Goal: Check status: Check status

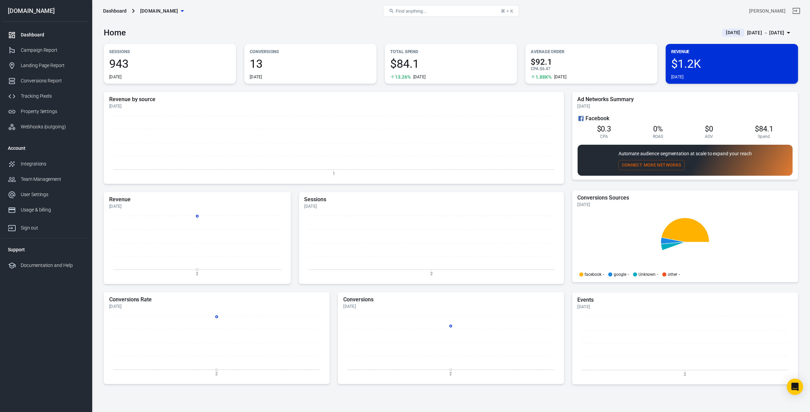
click at [758, 37] on div "[DATE] － [DATE]" at bounding box center [765, 33] width 37 height 9
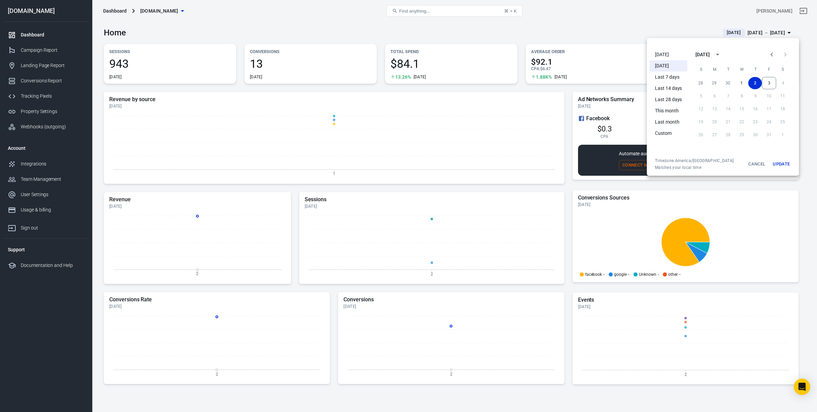
click at [670, 55] on li "[DATE]" at bounding box center [668, 54] width 38 height 11
click at [455, 124] on div at bounding box center [408, 206] width 817 height 412
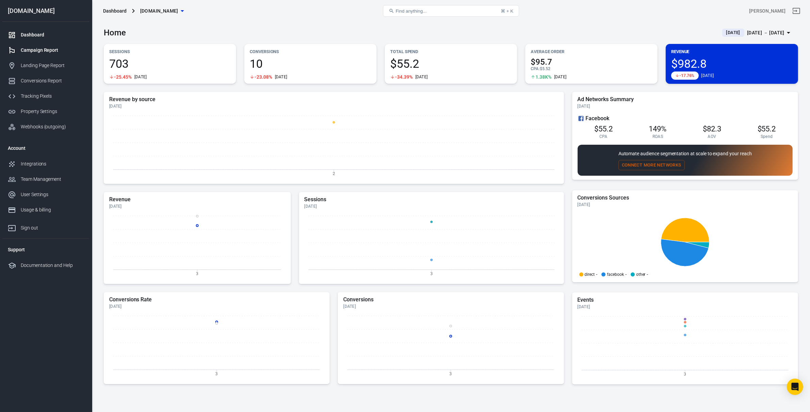
click at [47, 51] on div "Campaign Report" at bounding box center [52, 50] width 63 height 7
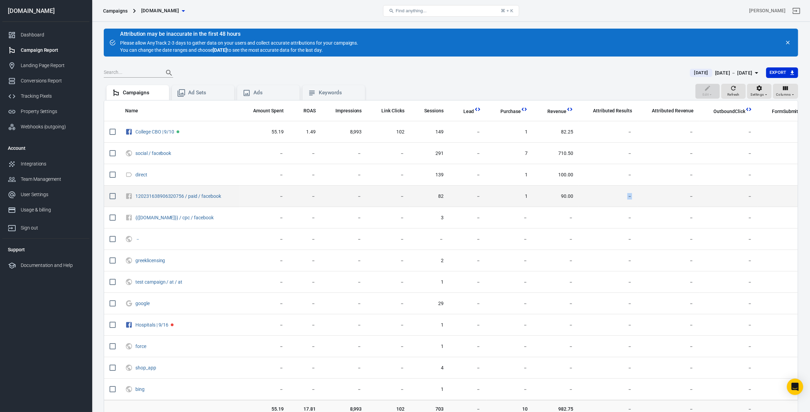
drag, startPoint x: 541, startPoint y: 202, endPoint x: 579, endPoint y: 200, distance: 37.5
click at [576, 200] on tr "120231638906320756 / paid / facebook － － － － 82 － 1 90.00 － － － － 16" at bounding box center [482, 195] width 756 height 21
click at [544, 195] on span "90.00" at bounding box center [556, 196] width 35 height 7
drag, startPoint x: 543, startPoint y: 195, endPoint x: 569, endPoint y: 195, distance: 25.9
click at [569, 195] on span "90.00" at bounding box center [556, 196] width 35 height 7
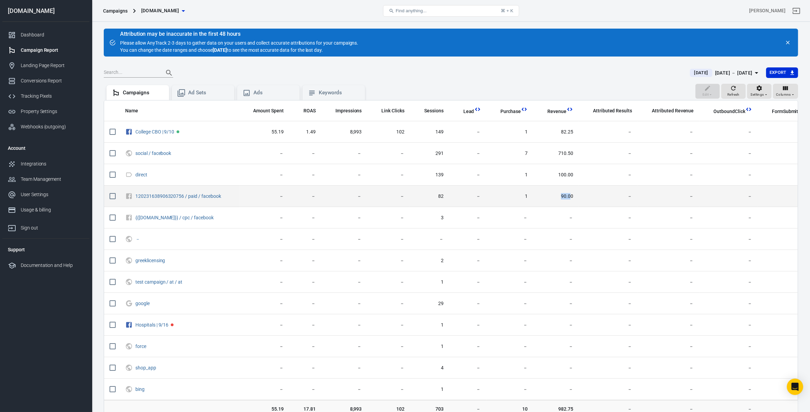
click at [569, 195] on span "90.00" at bounding box center [556, 196] width 35 height 7
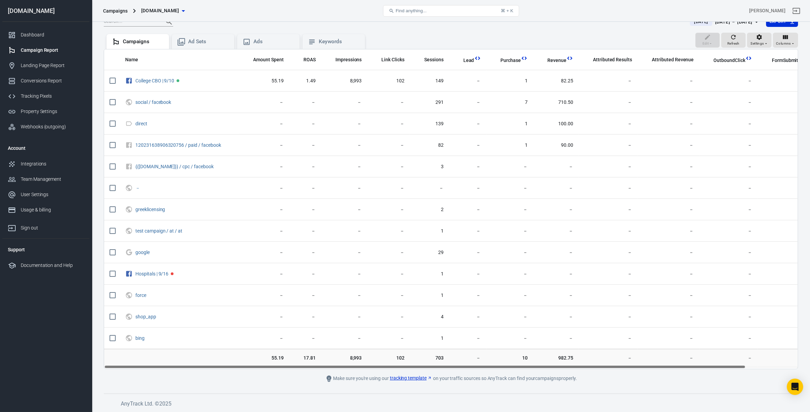
drag, startPoint x: 479, startPoint y: 366, endPoint x: 458, endPoint y: 365, distance: 21.1
click at [458, 365] on div "Name Amount Spent ROAS Impressions Link Clicks Sessions Lead Purchase Revenue A…" at bounding box center [451, 208] width 694 height 319
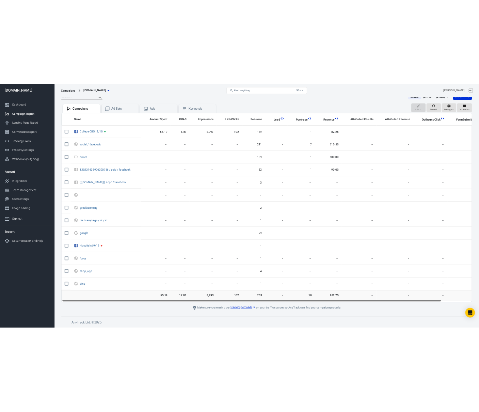
scroll to position [0, 0]
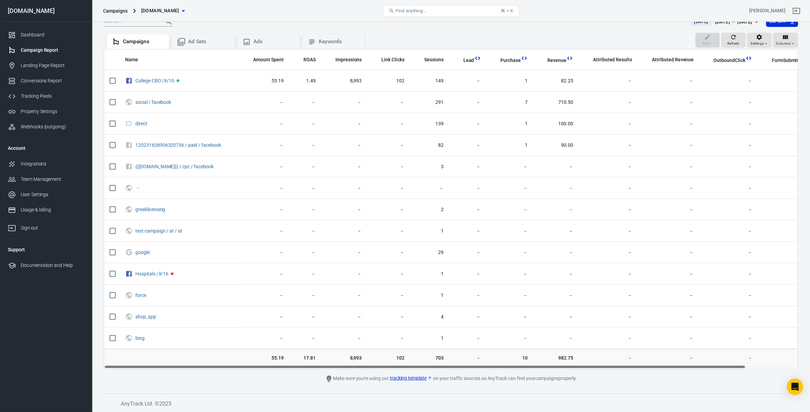
drag, startPoint x: 463, startPoint y: 364, endPoint x: 456, endPoint y: 365, distance: 7.2
click at [456, 365] on div "Name Amount Spent ROAS Impressions Link Clicks Sessions Lead Purchase Revenue A…" at bounding box center [451, 208] width 694 height 319
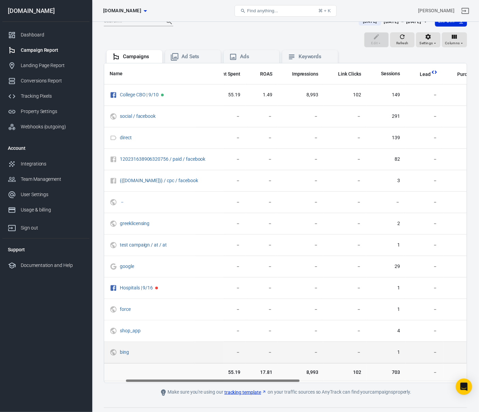
scroll to position [0, 49]
drag, startPoint x: 232, startPoint y: 381, endPoint x: 256, endPoint y: 363, distance: 29.7
click at [256, 363] on div "Name Amount Spent ROAS Impressions Link Clicks Sessions Lead Purchase Revenue A…" at bounding box center [285, 223] width 363 height 320
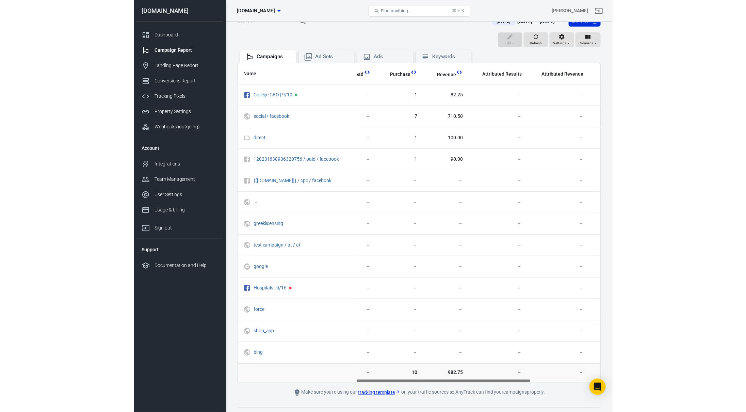
scroll to position [0, 245]
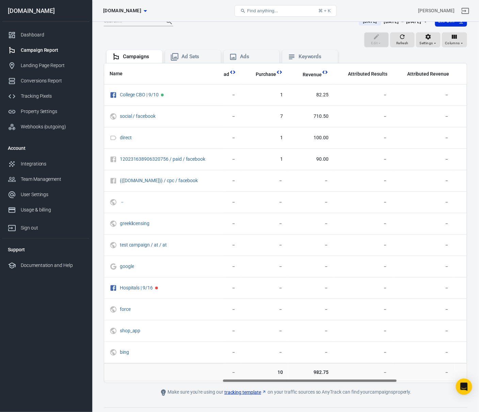
drag, startPoint x: 238, startPoint y: 382, endPoint x: 333, endPoint y: 379, distance: 95.3
click at [333, 379] on div "Name Amount Spent ROAS Impressions Link Clicks Sessions Lead Purchase Revenue A…" at bounding box center [285, 222] width 362 height 319
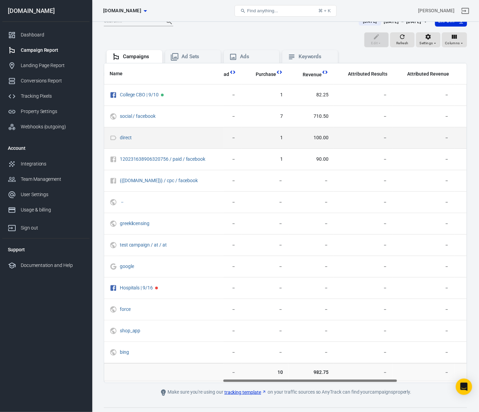
click at [455, 147] on td "－" at bounding box center [484, 137] width 58 height 21
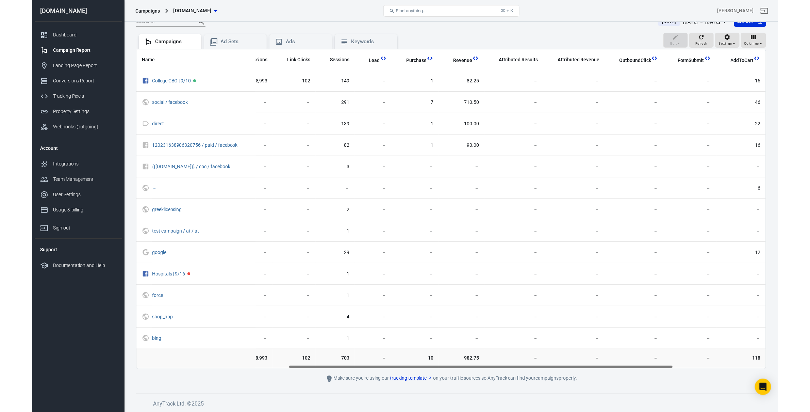
scroll to position [0, 56]
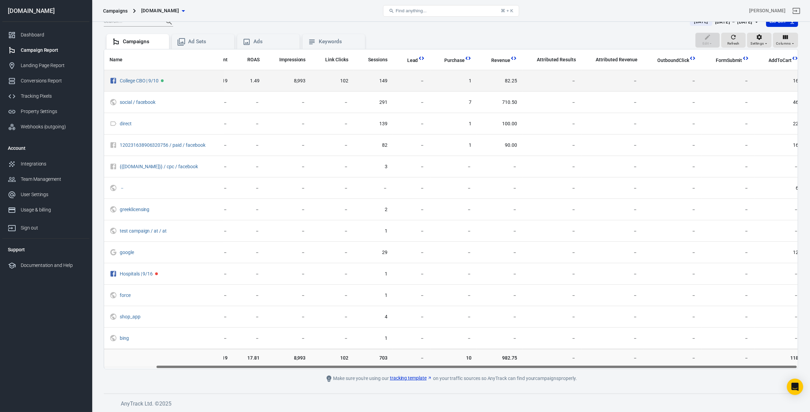
click at [288, 103] on span "－" at bounding box center [288, 102] width 35 height 7
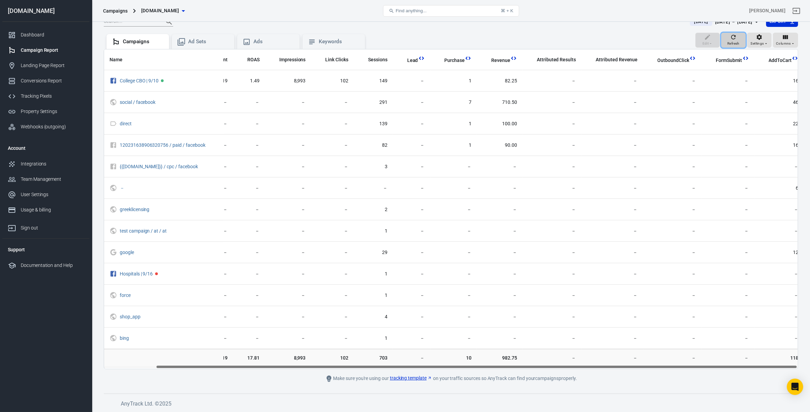
click at [733, 36] on icon "button" at bounding box center [733, 37] width 7 height 7
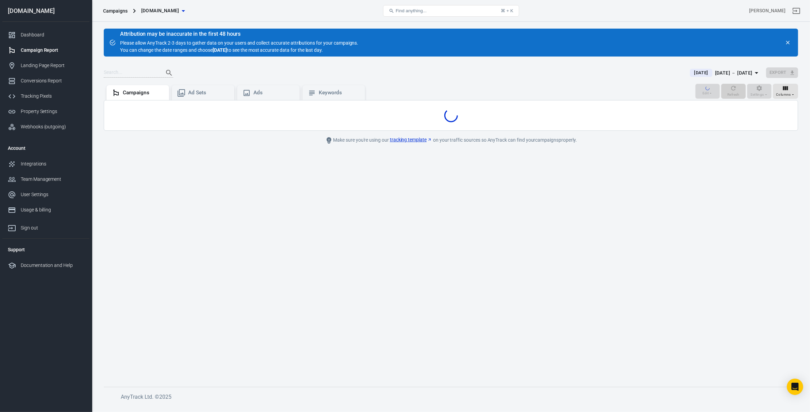
scroll to position [0, 0]
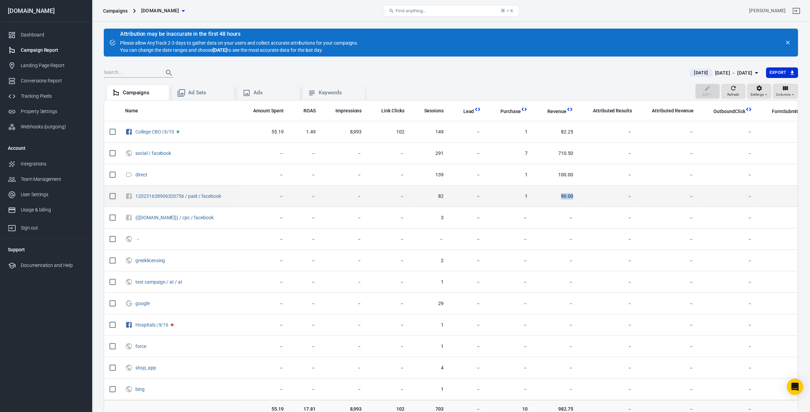
drag, startPoint x: 556, startPoint y: 192, endPoint x: 582, endPoint y: 193, distance: 25.9
click at [582, 193] on tr "120231638906320756 / paid / facebook － － － － 82 － 1 90.00 － － － － 16" at bounding box center [482, 195] width 756 height 21
click at [583, 193] on td "－" at bounding box center [608, 195] width 59 height 21
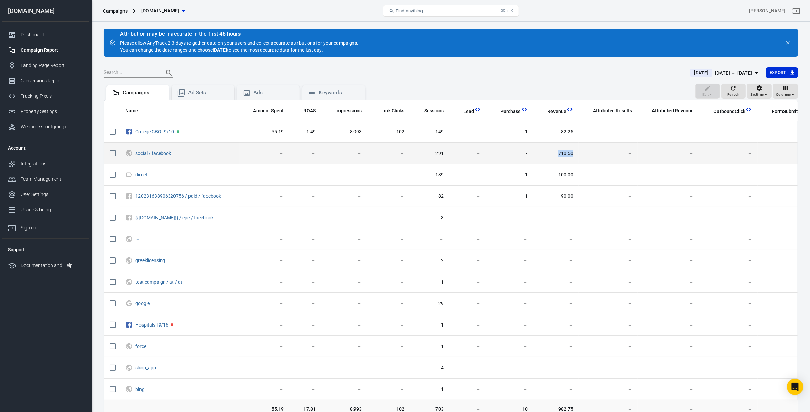
drag, startPoint x: 551, startPoint y: 154, endPoint x: 575, endPoint y: 156, distance: 24.2
click at [573, 156] on td "710.50" at bounding box center [556, 153] width 46 height 21
click at [573, 163] on td "710.50" at bounding box center [556, 153] width 46 height 21
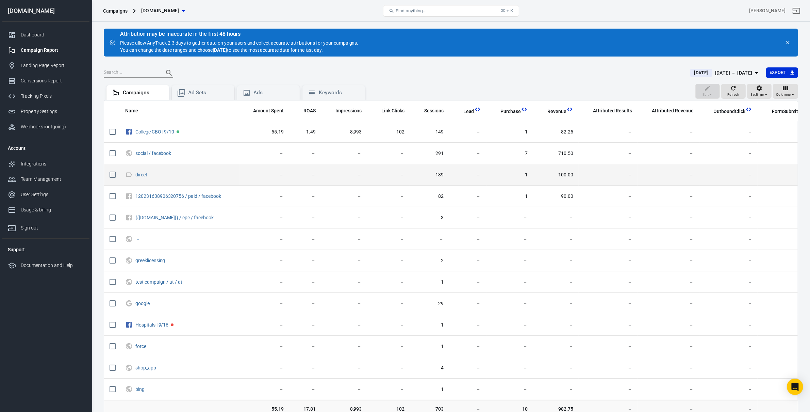
scroll to position [51, 0]
